Goal: Navigation & Orientation: Find specific page/section

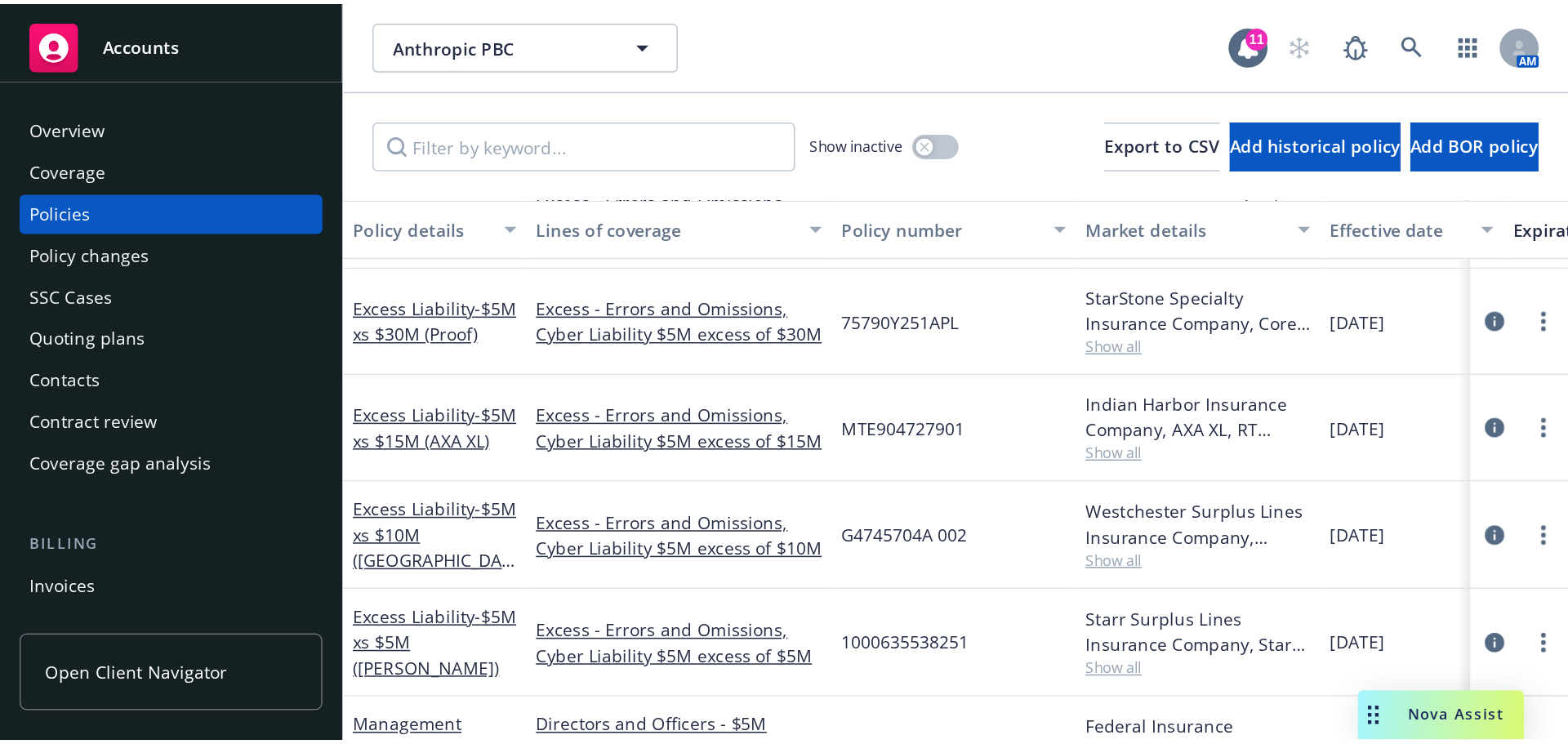
scroll to position [1306, 0]
